Goal: Download file/media

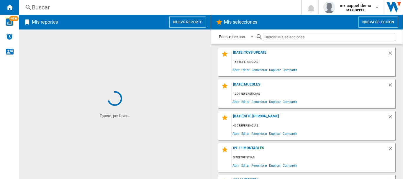
click at [184, 26] on button "Nuevo reporte" at bounding box center [187, 22] width 37 height 11
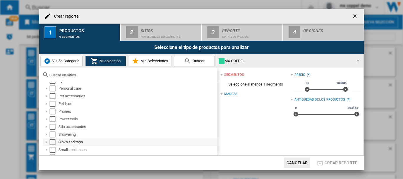
scroll to position [309, 0]
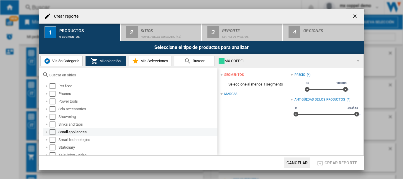
click at [52, 132] on div "Select" at bounding box center [53, 132] width 6 height 6
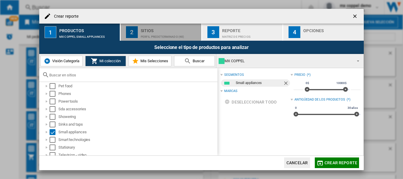
click at [135, 30] on div "2" at bounding box center [132, 32] width 12 height 12
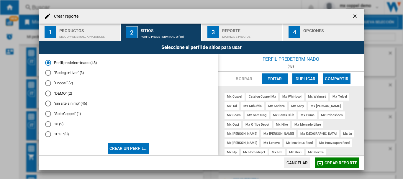
click at [53, 80] on md-radio-button ""Coppel" (2)" at bounding box center [128, 83] width 167 height 6
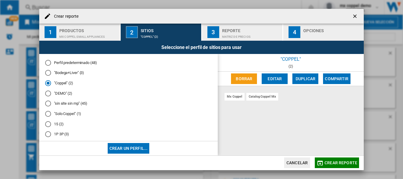
click at [50, 115] on div at bounding box center [48, 114] width 6 height 6
click at [322, 161] on md-icon "button" at bounding box center [319, 162] width 7 height 7
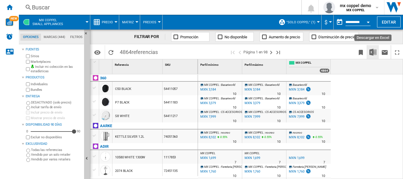
click at [376, 54] on button "Descargar en Excel" at bounding box center [373, 52] width 12 height 14
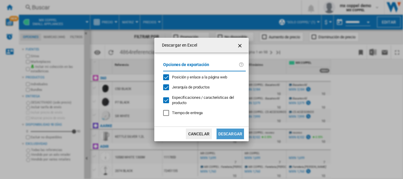
click at [225, 138] on button "Descargar" at bounding box center [229, 134] width 27 height 11
